Goal: Transaction & Acquisition: Purchase product/service

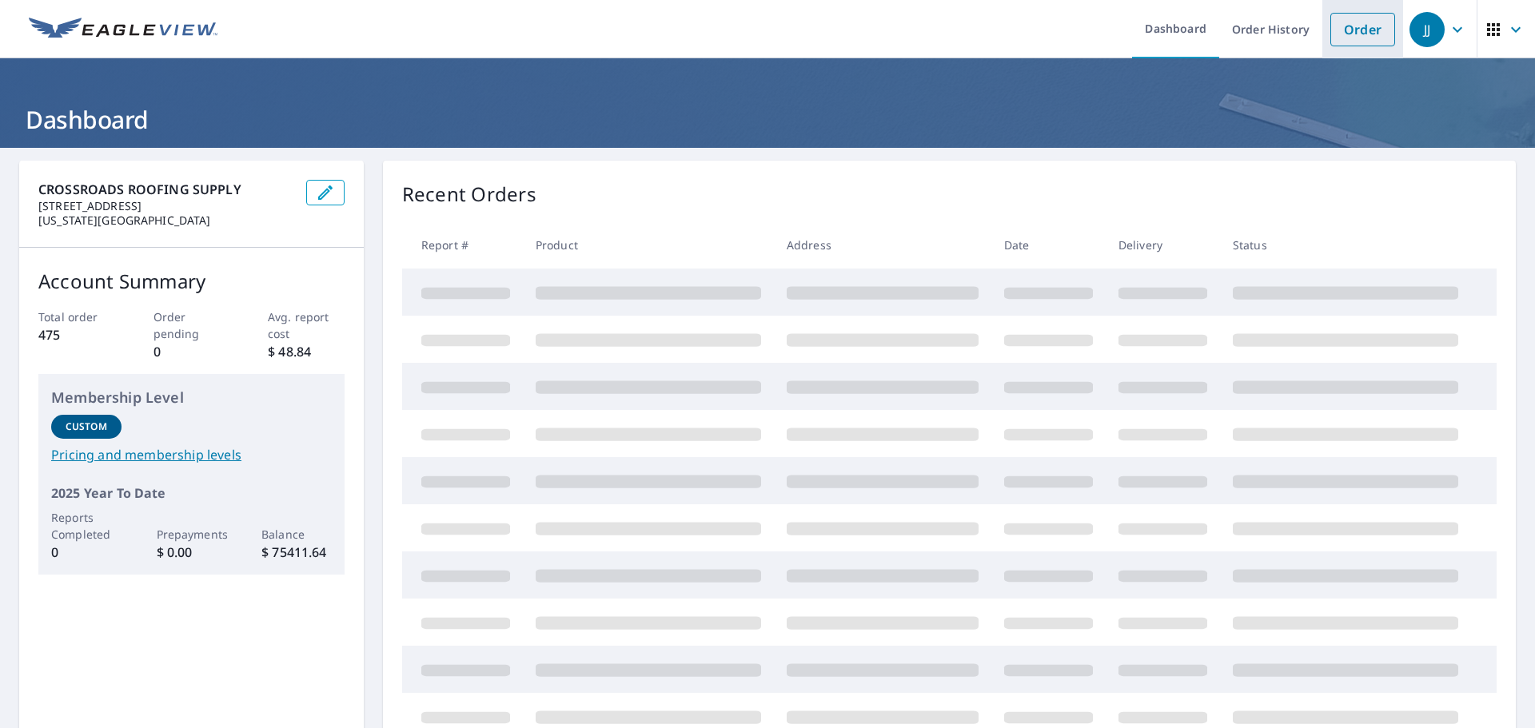
click at [1354, 34] on link "Order" at bounding box center [1362, 30] width 65 height 34
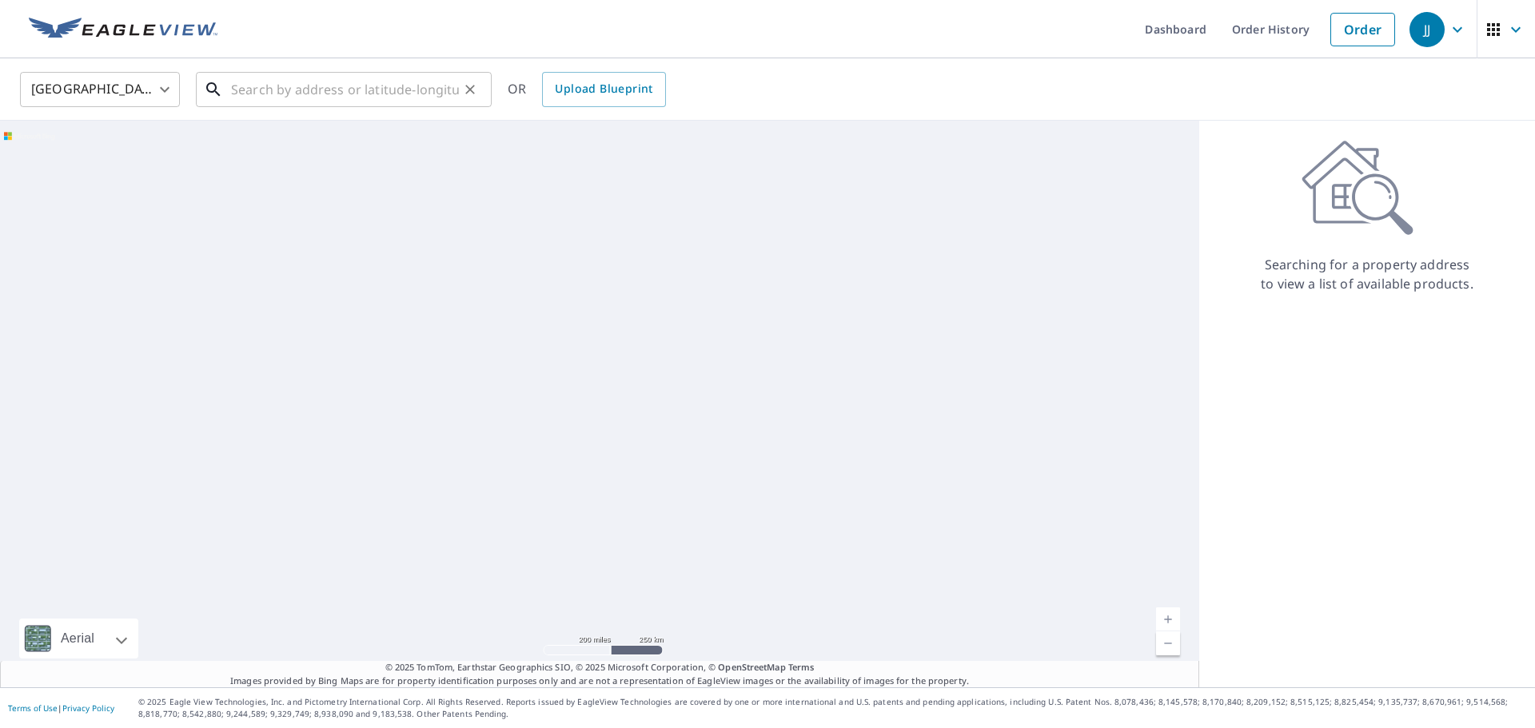
click at [242, 92] on input "text" at bounding box center [345, 89] width 228 height 45
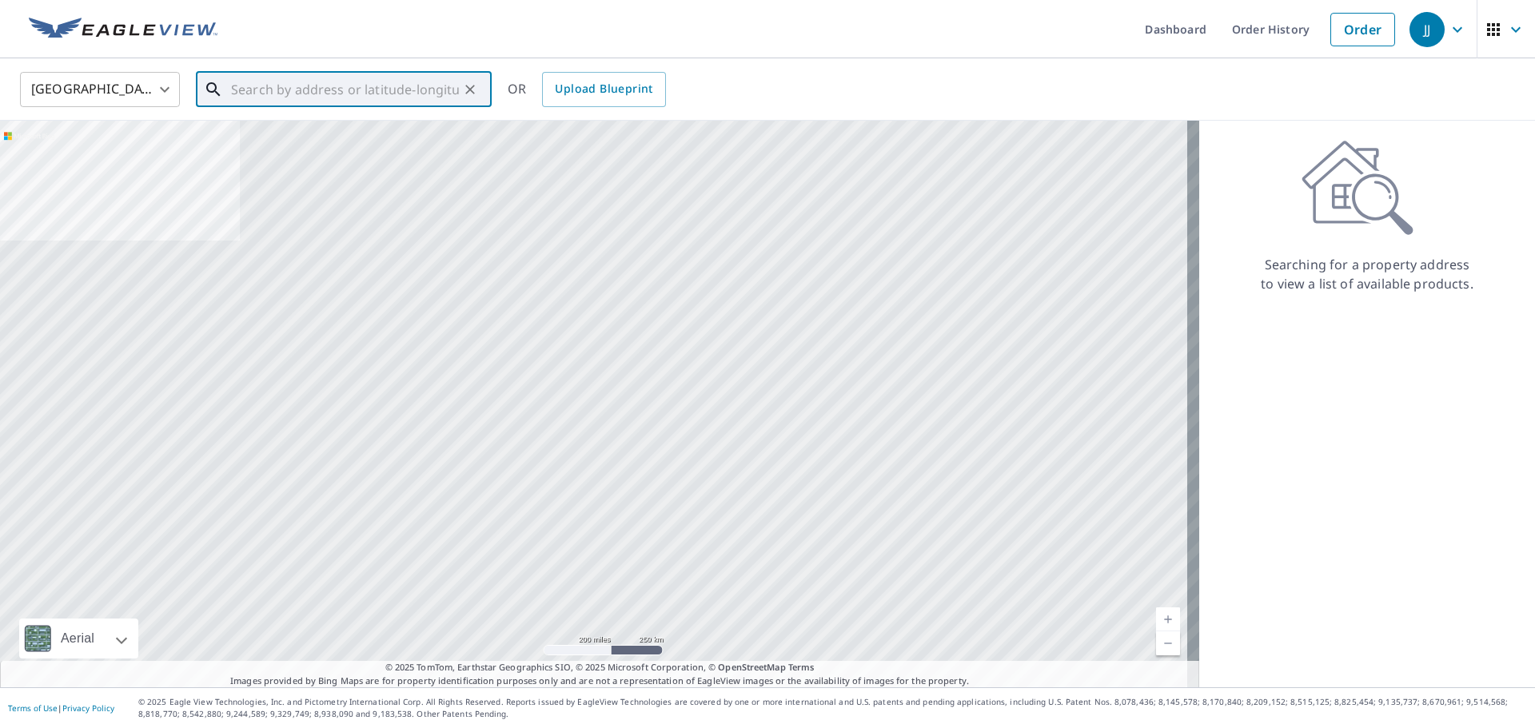
paste input "[STREET_ADDRESS]"
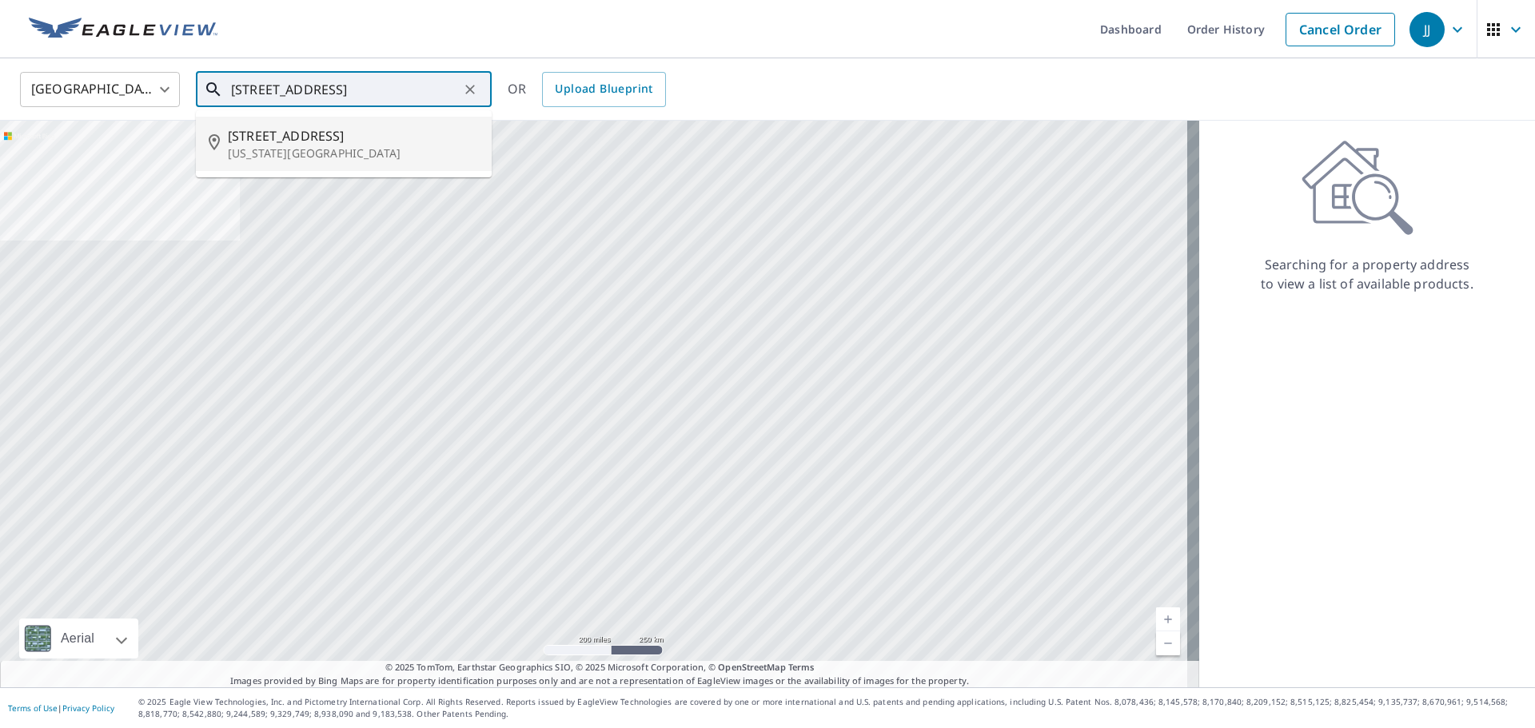
click at [281, 148] on p "[US_STATE][GEOGRAPHIC_DATA]" at bounding box center [353, 153] width 251 height 16
type input "[STREET_ADDRESS][US_STATE]"
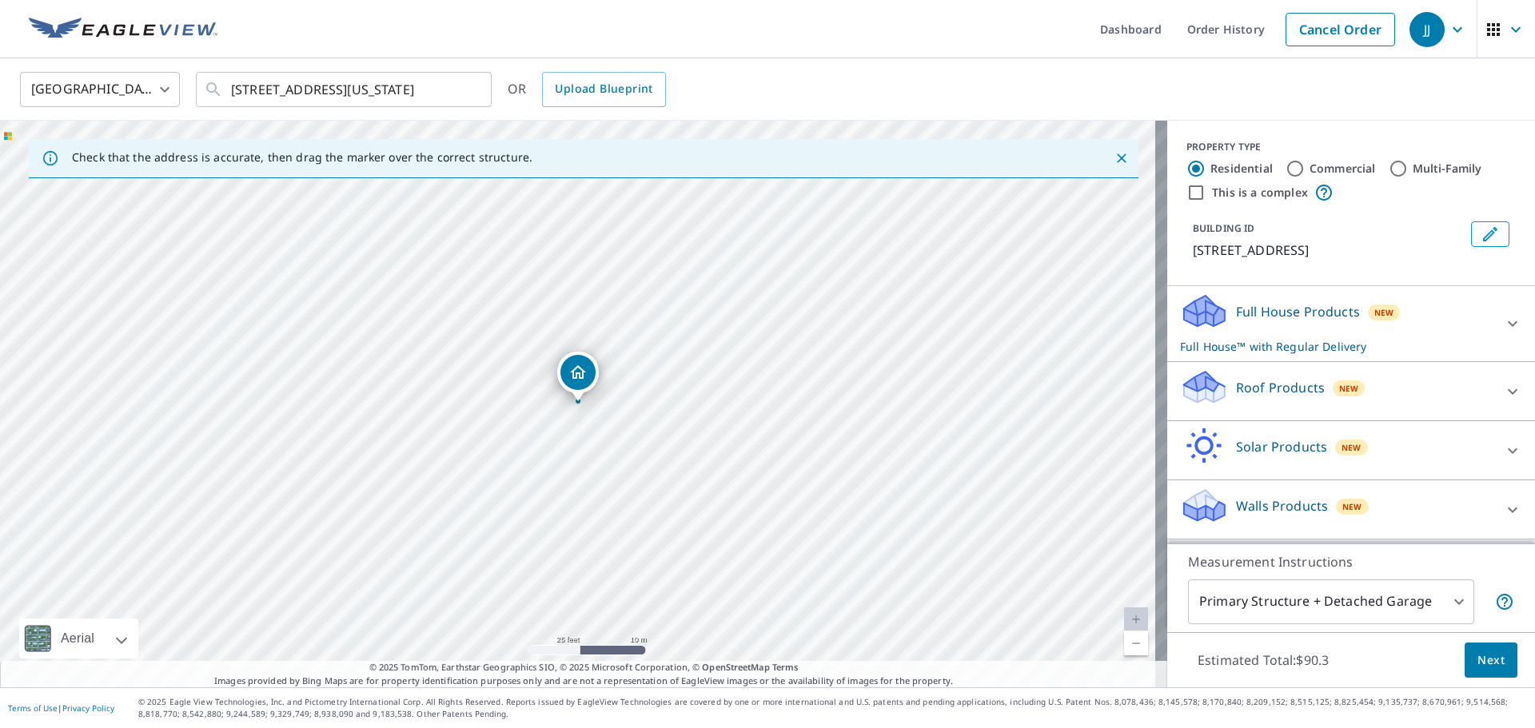
click at [1508, 393] on icon at bounding box center [1513, 391] width 10 height 6
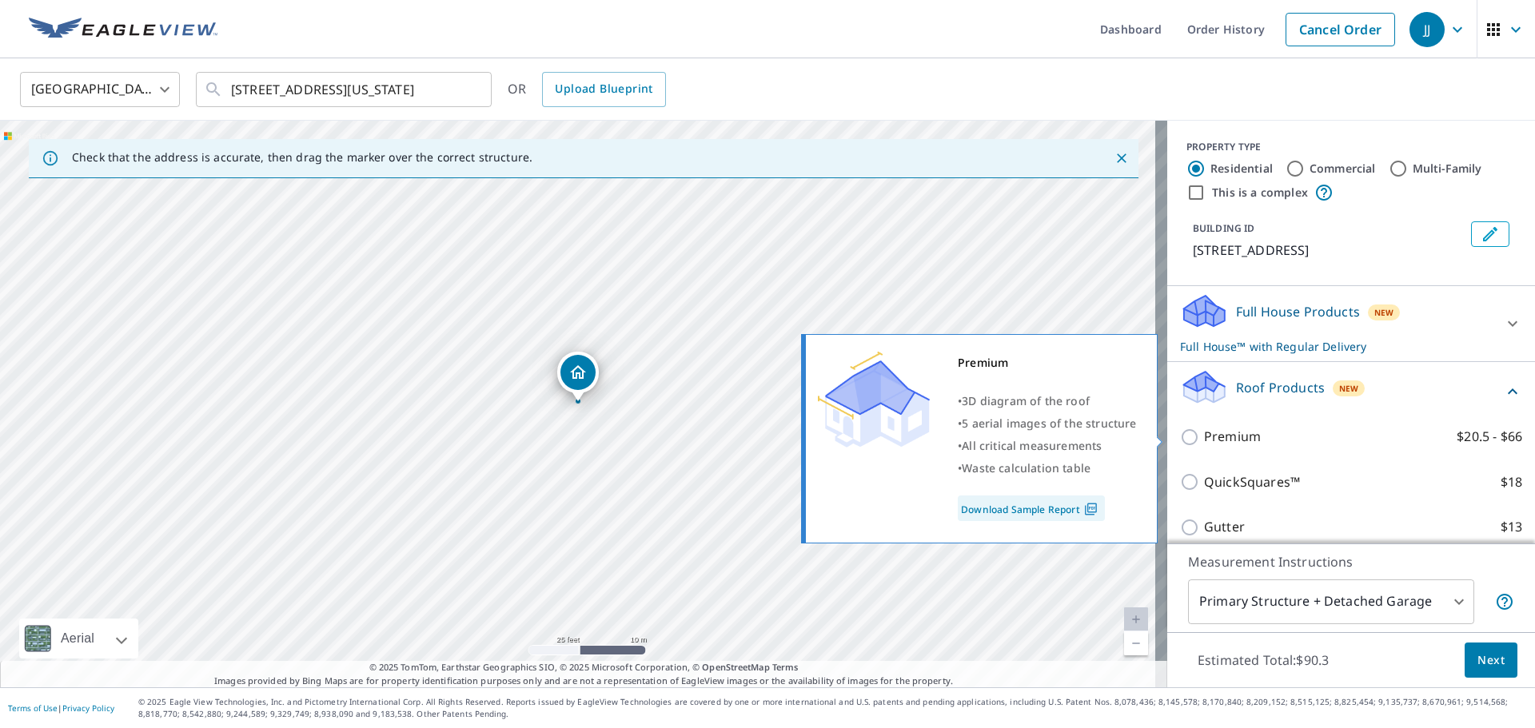
click at [1181, 439] on input "Premium $20.5 - $66" at bounding box center [1192, 437] width 24 height 19
checkbox input "true"
checkbox input "false"
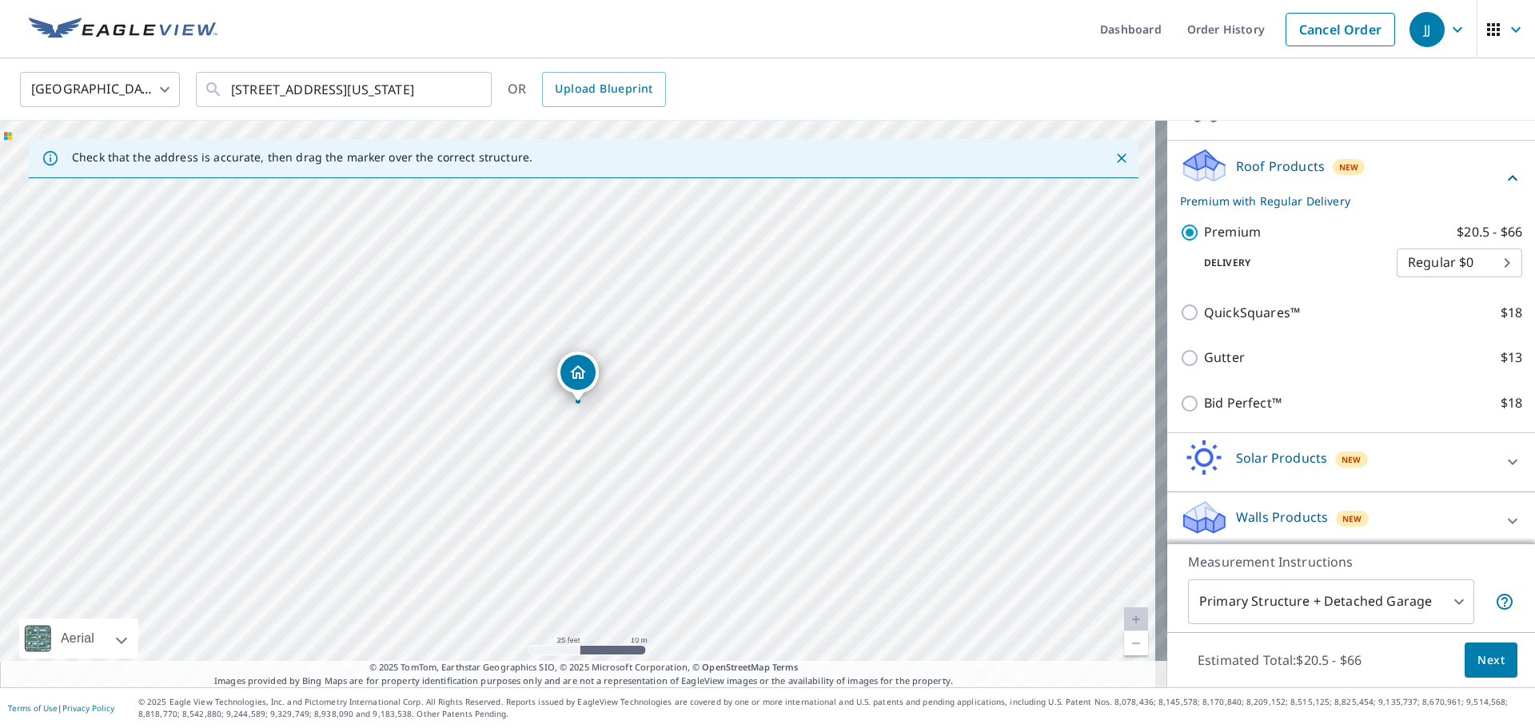
scroll to position [213, 0]
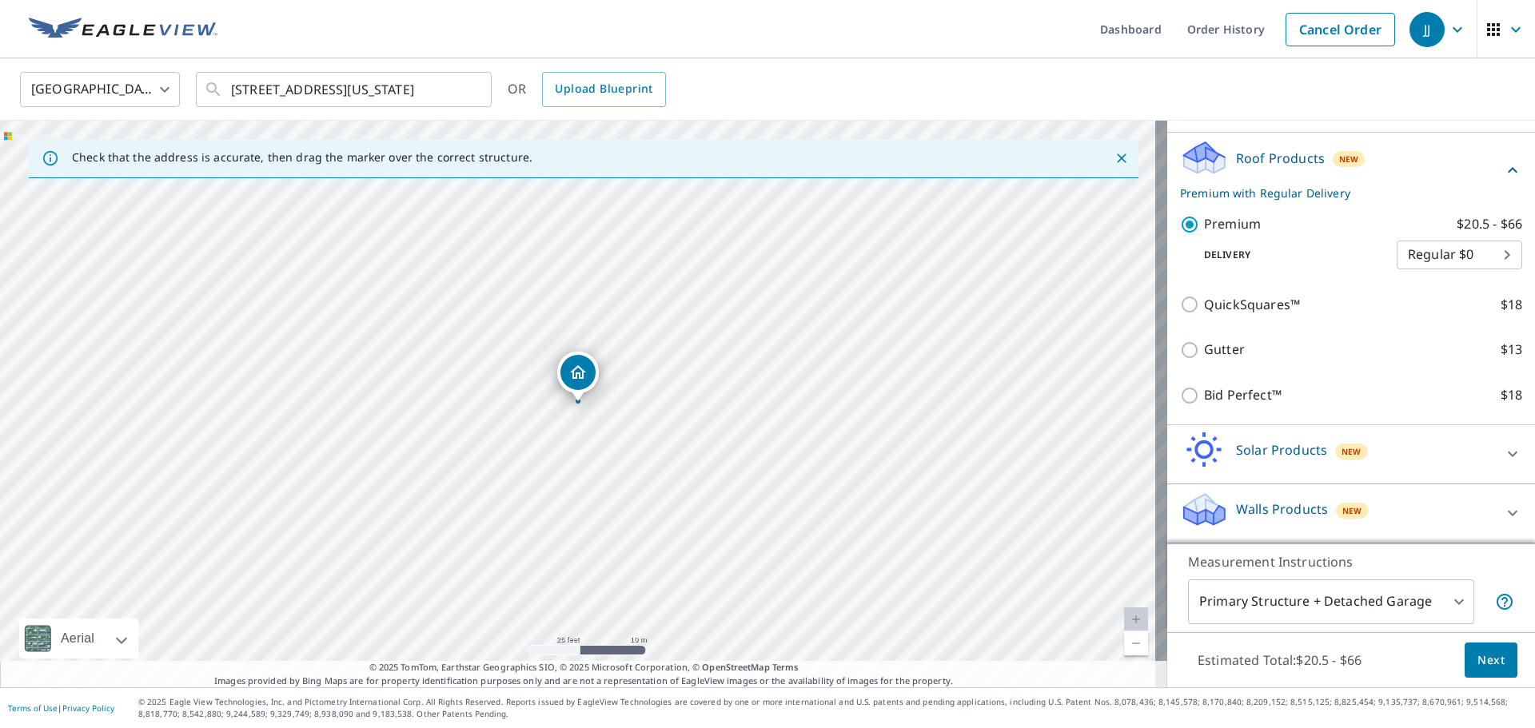
click at [1484, 661] on span "Next" at bounding box center [1490, 661] width 27 height 20
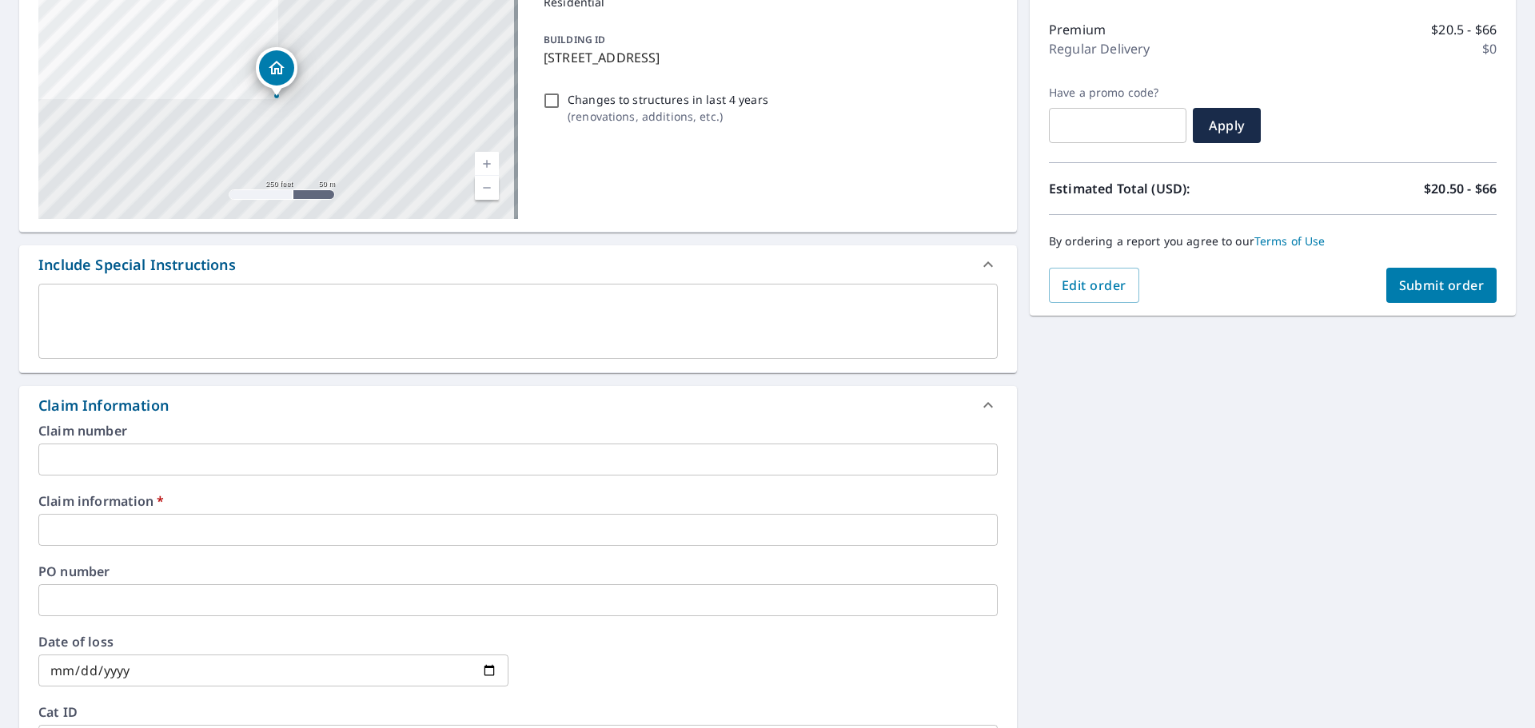
scroll to position [240, 0]
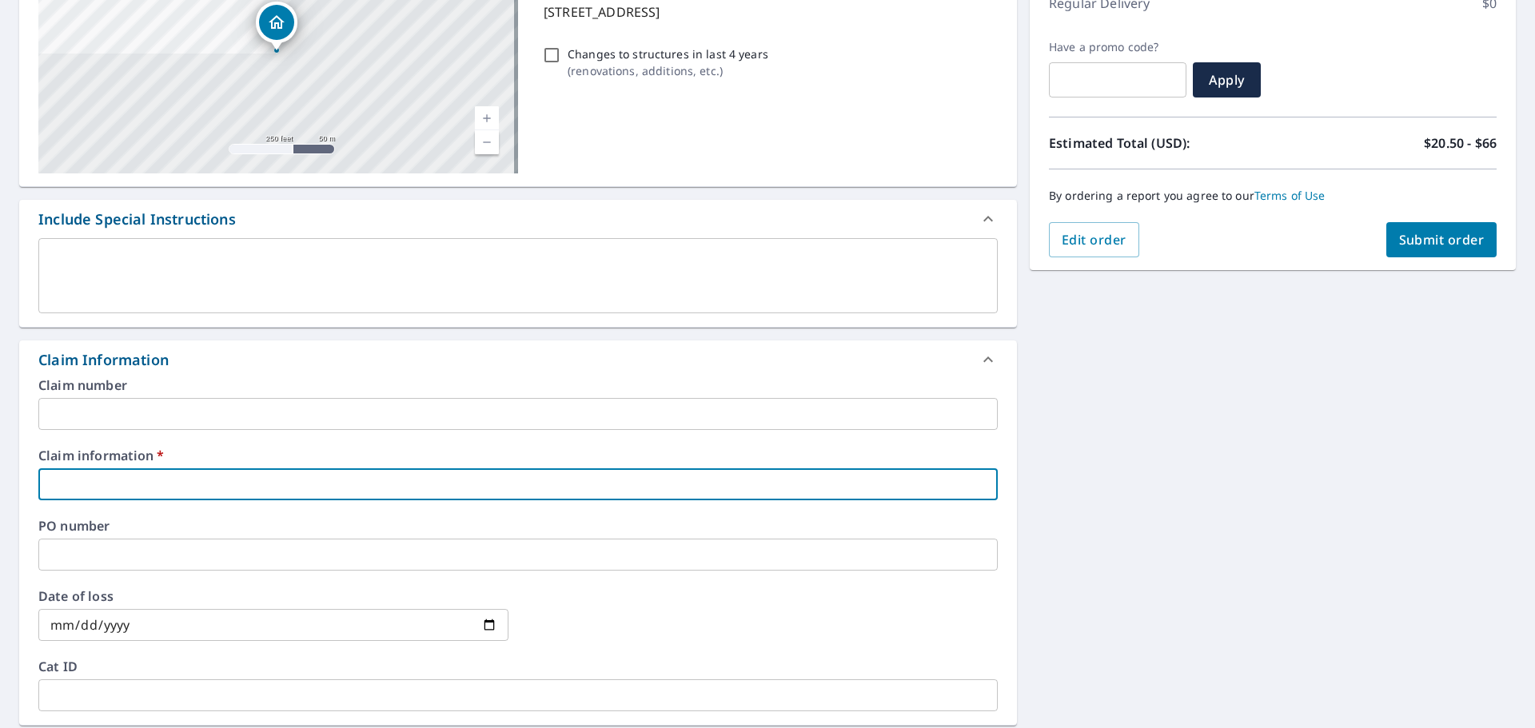
click at [49, 484] on input "text" at bounding box center [517, 484] width 959 height 32
click at [50, 484] on input "text" at bounding box center [517, 484] width 959 height 32
click at [52, 484] on input "text" at bounding box center [517, 484] width 959 height 32
paste input "559240"
type input "559240"
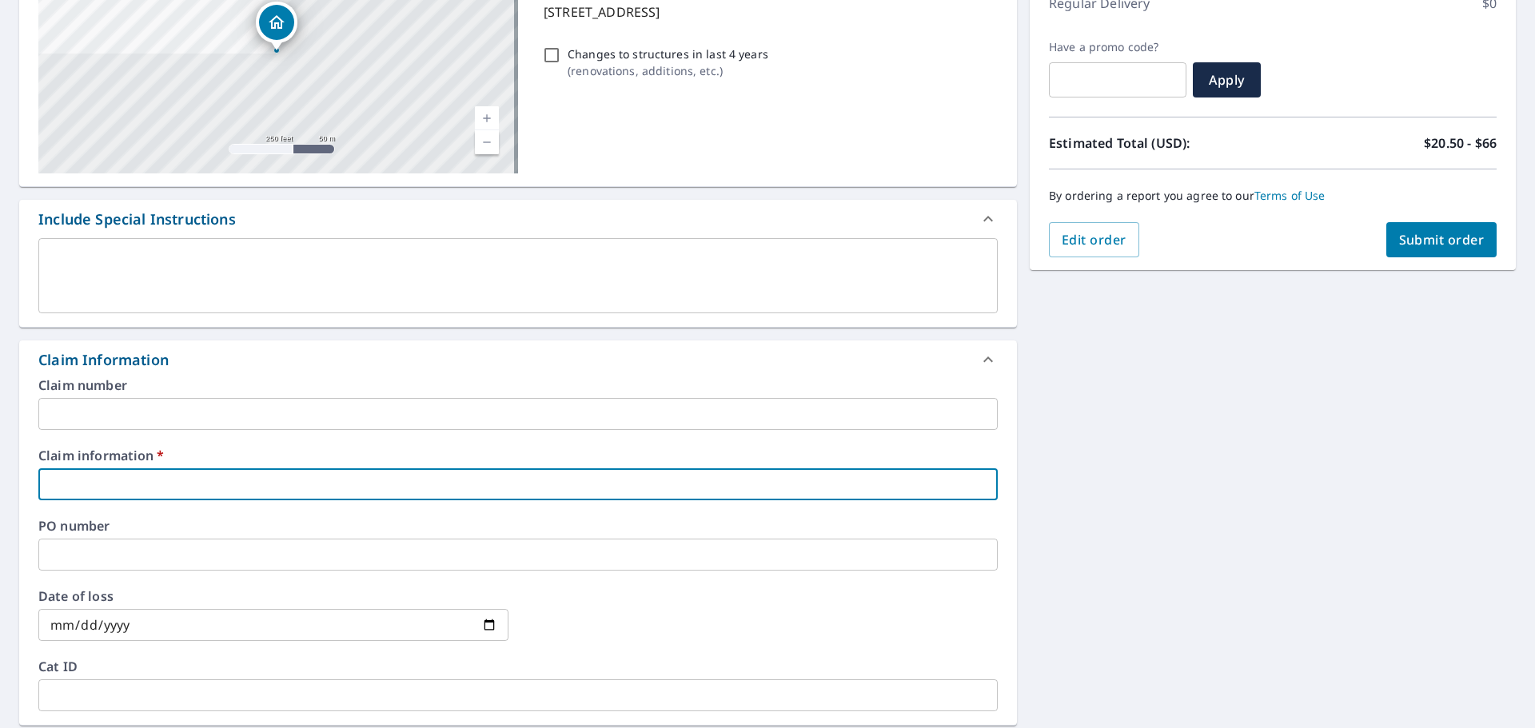
checkbox input "true"
type input "559240"
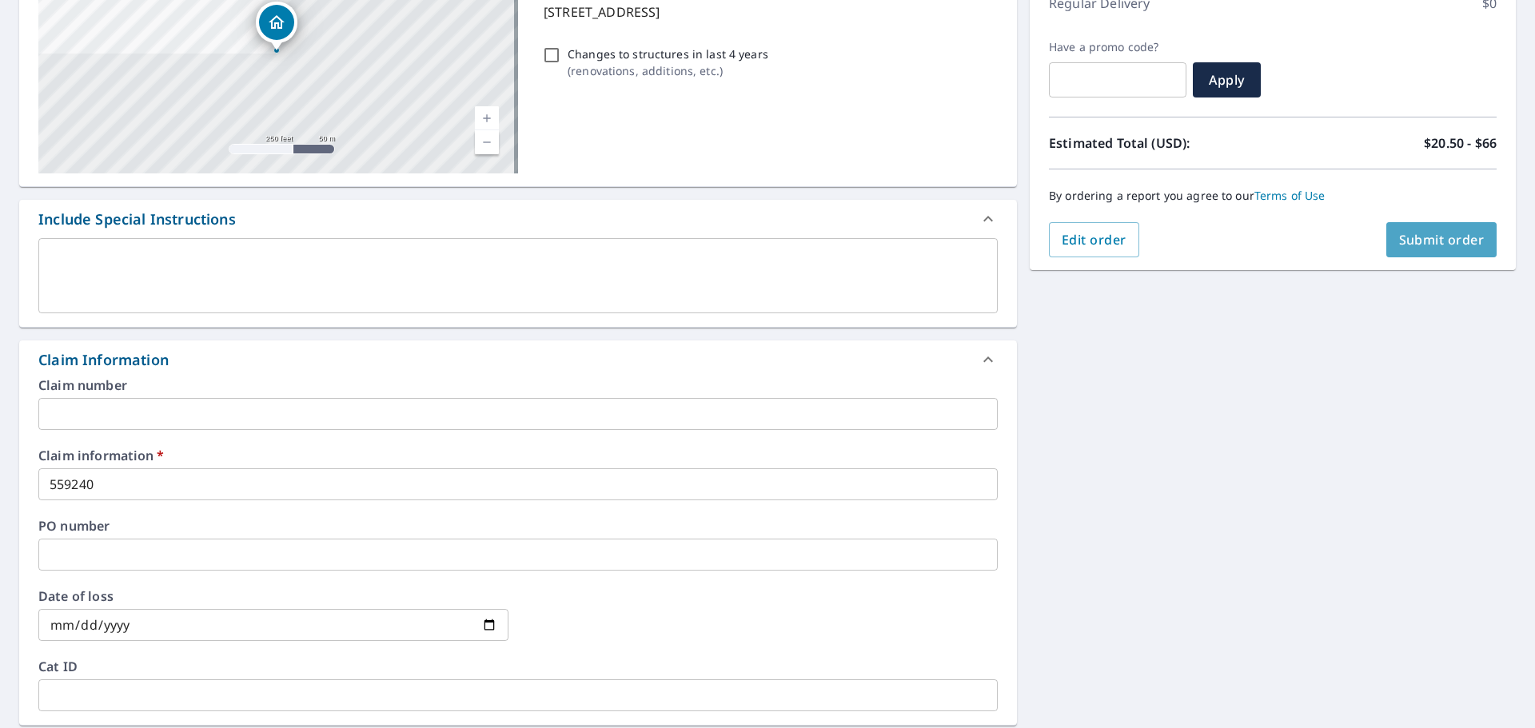
click at [1418, 246] on span "Submit order" at bounding box center [1442, 240] width 86 height 18
checkbox input "true"
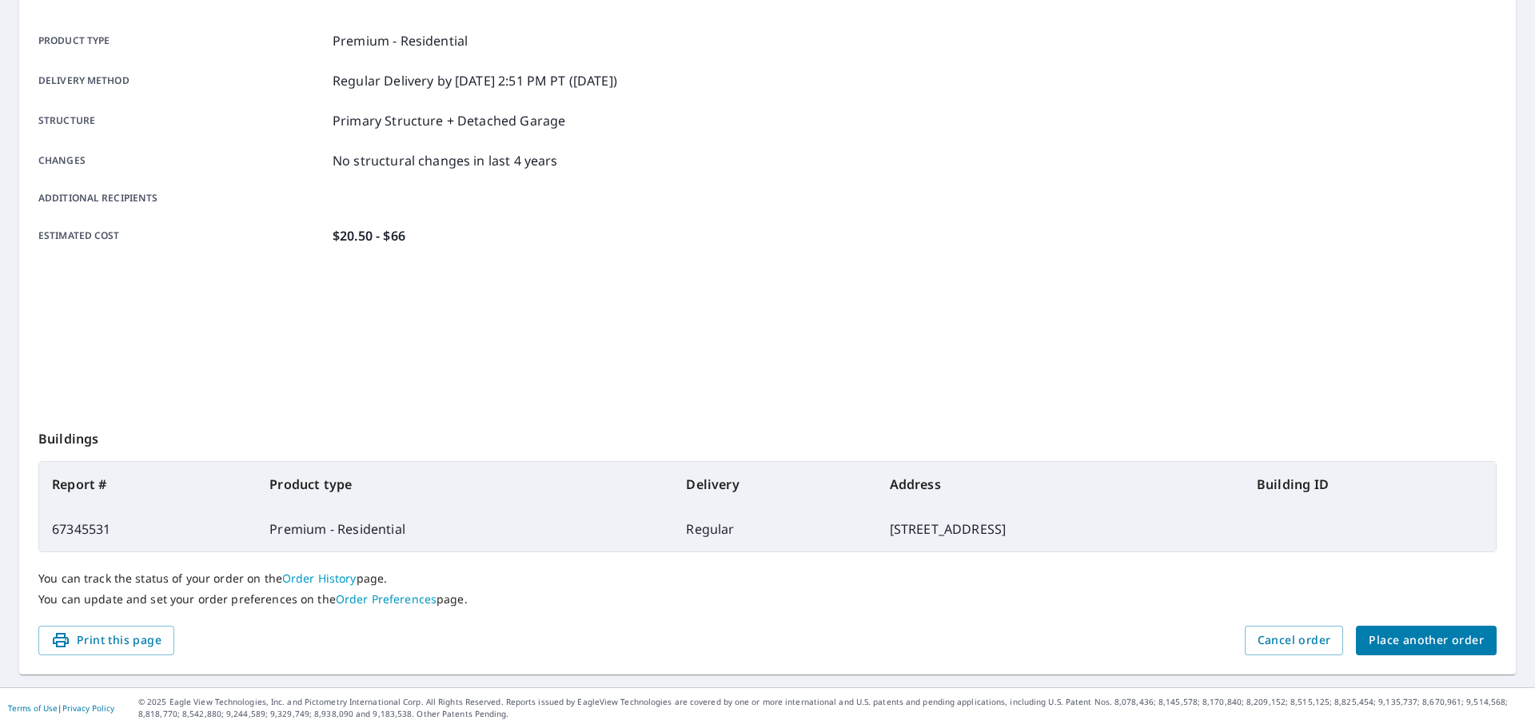
scroll to position [213, 0]
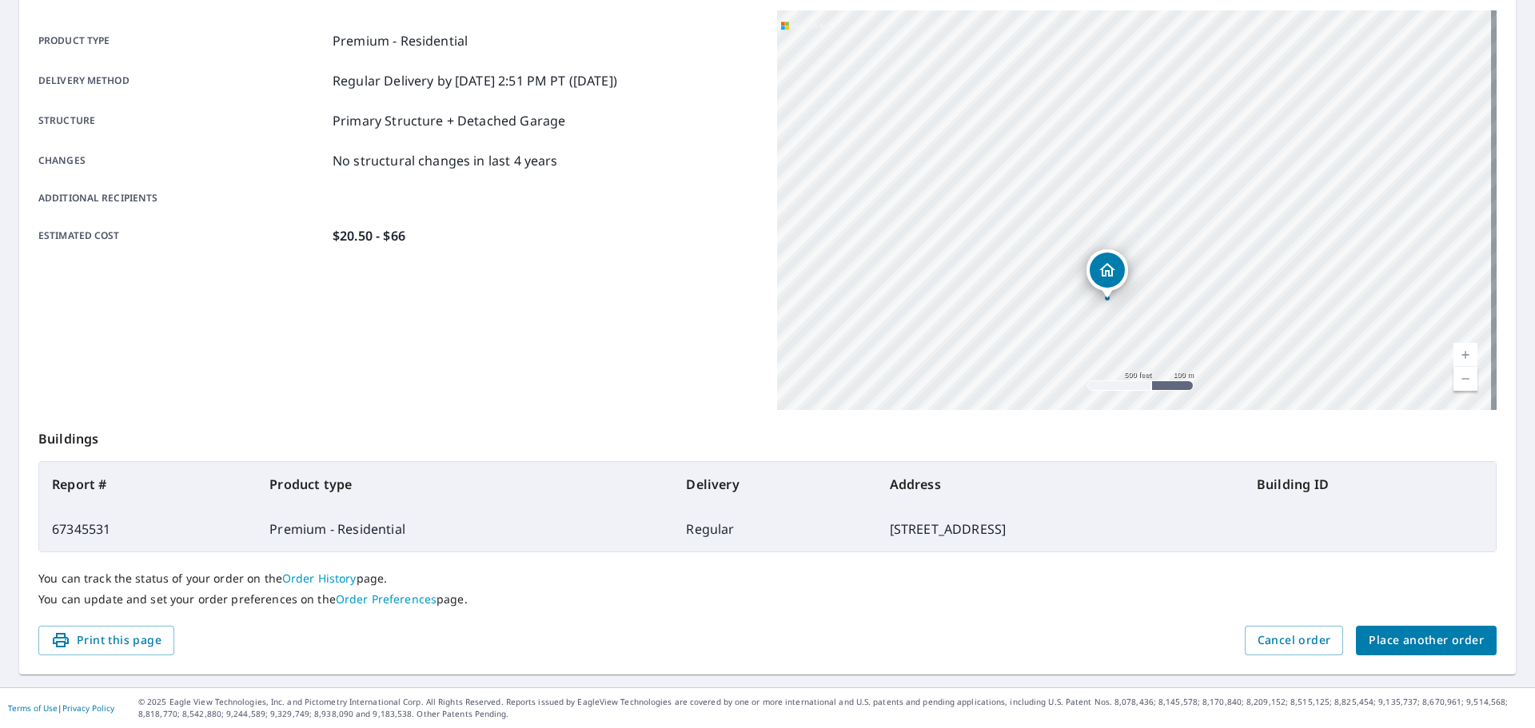
click at [1408, 643] on span "Place another order" at bounding box center [1425, 641] width 115 height 20
